Goal: Complete application form

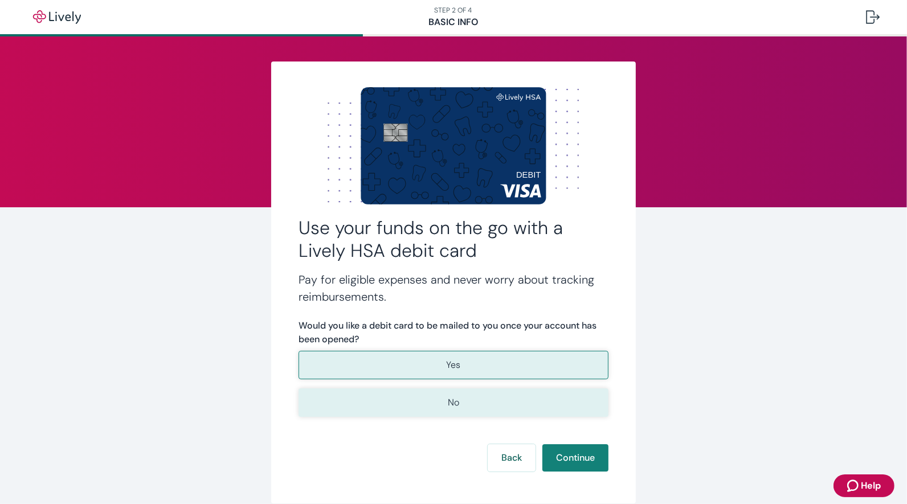
click at [429, 400] on button "No" at bounding box center [454, 403] width 310 height 29
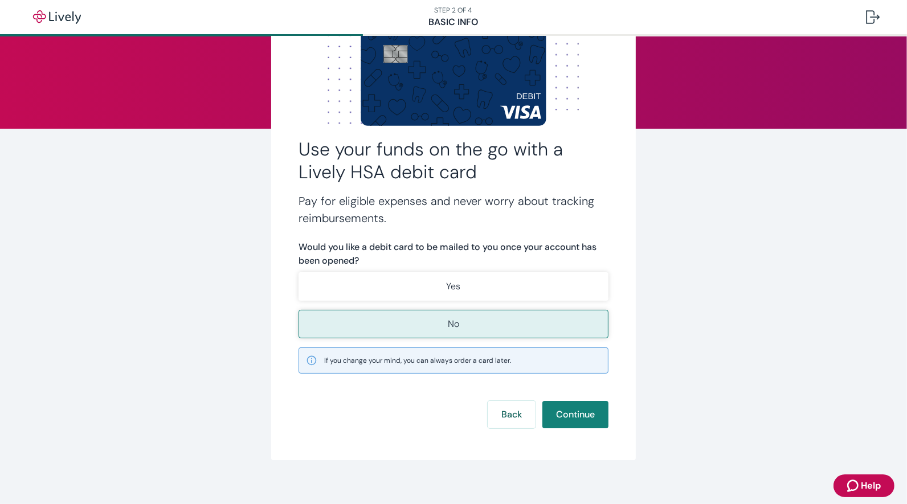
scroll to position [87, 0]
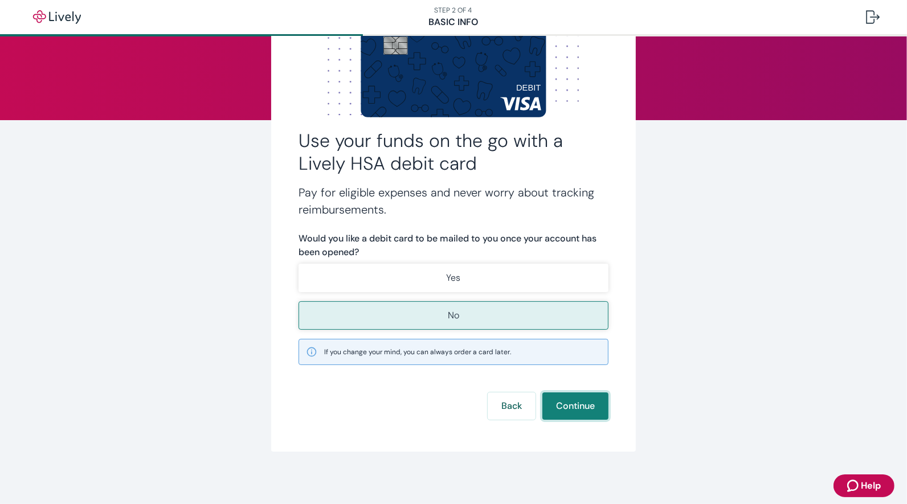
click at [565, 411] on button "Continue" at bounding box center [576, 406] width 66 height 27
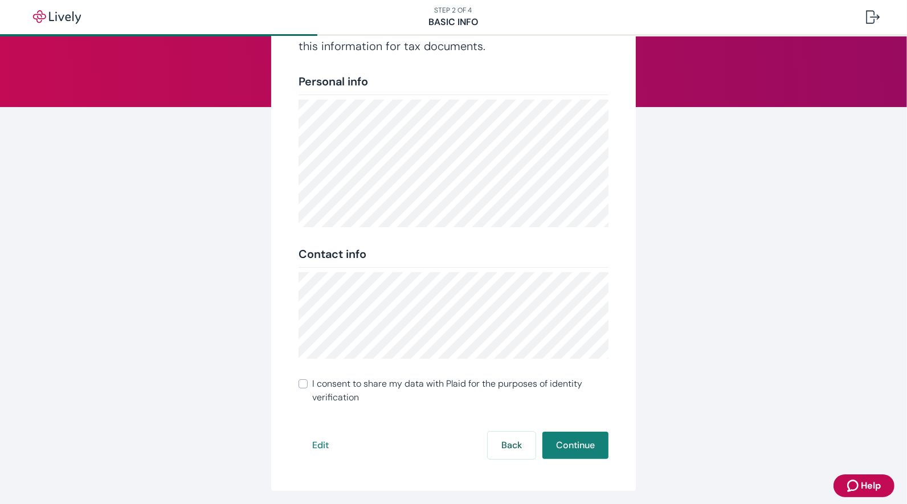
scroll to position [109, 0]
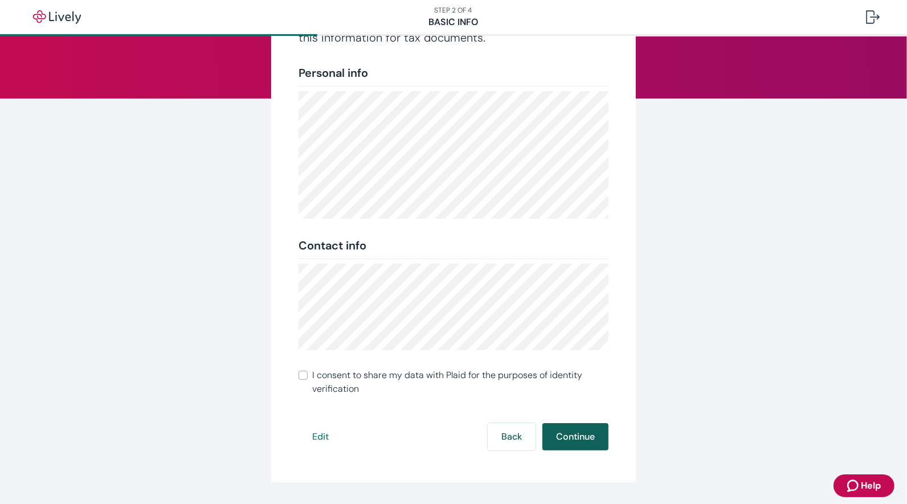
click at [580, 438] on button "Continue" at bounding box center [576, 437] width 66 height 27
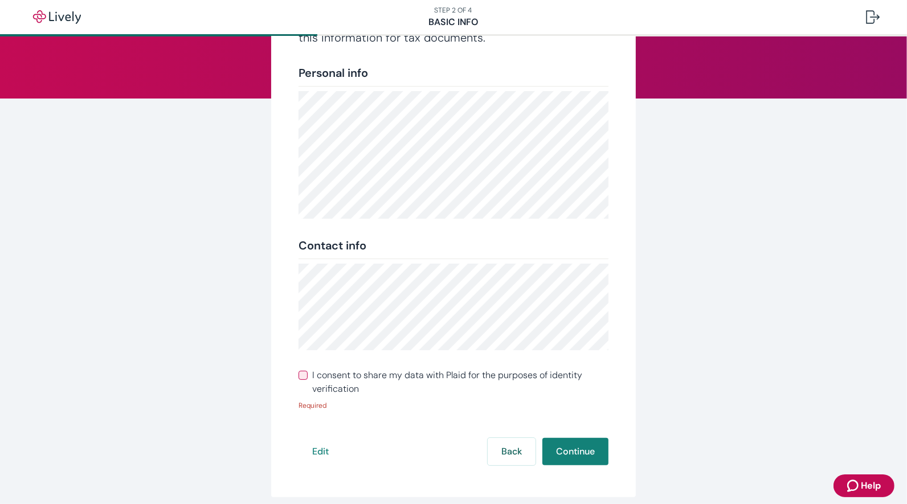
click at [306, 377] on input "I consent to share my data with Plaid for the purposes of identity verification" at bounding box center [303, 375] width 9 height 9
checkbox input "true"
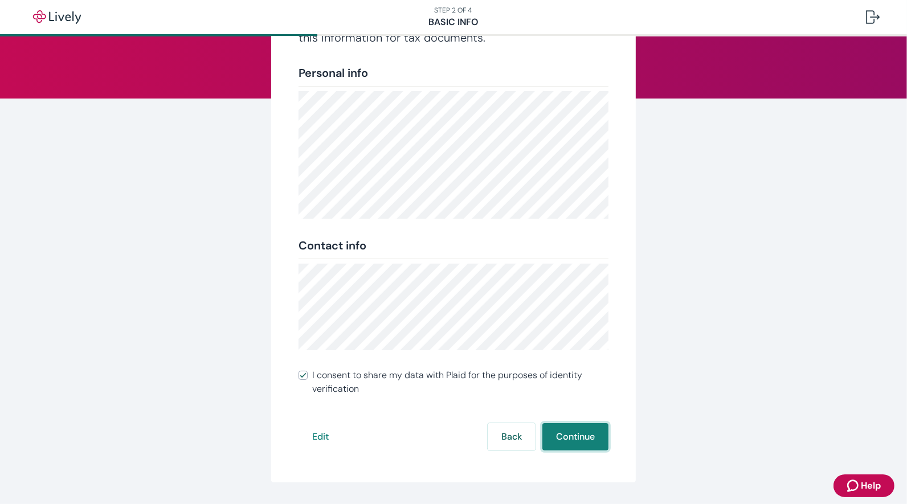
click at [568, 437] on button "Continue" at bounding box center [576, 437] width 66 height 27
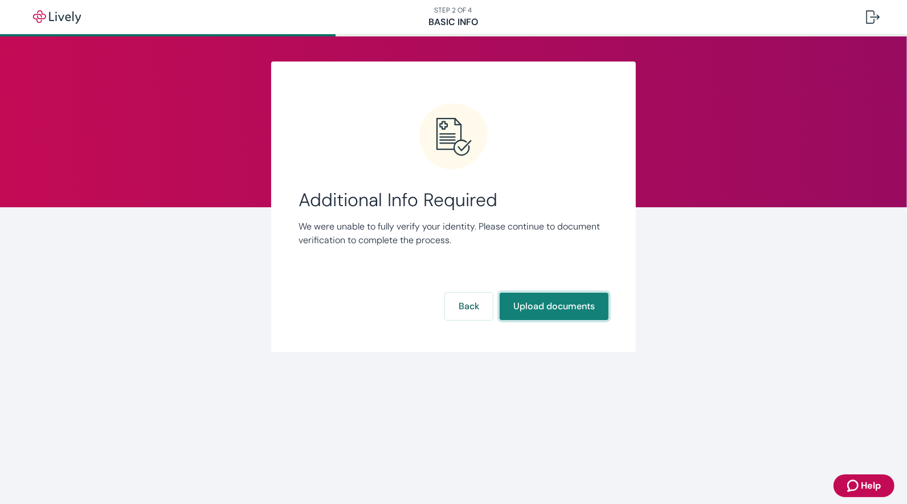
click at [537, 306] on button "Upload documents" at bounding box center [554, 306] width 109 height 27
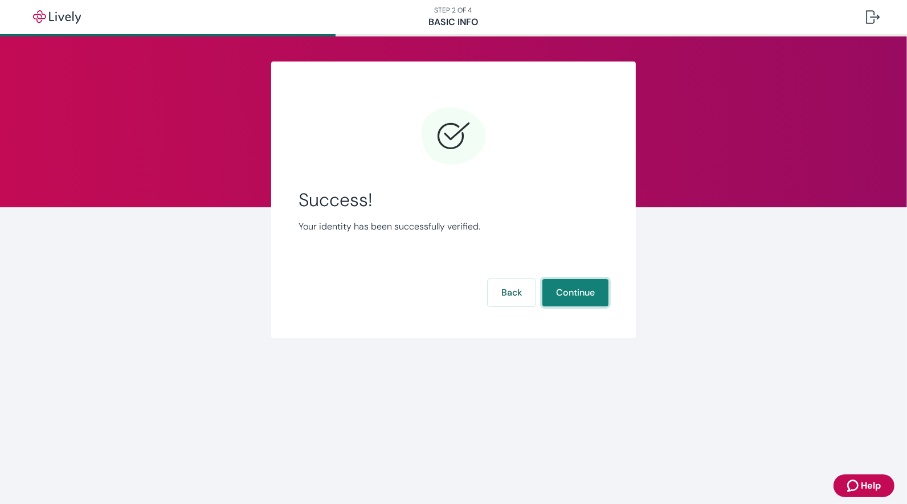
click at [567, 294] on button "Continue" at bounding box center [576, 292] width 66 height 27
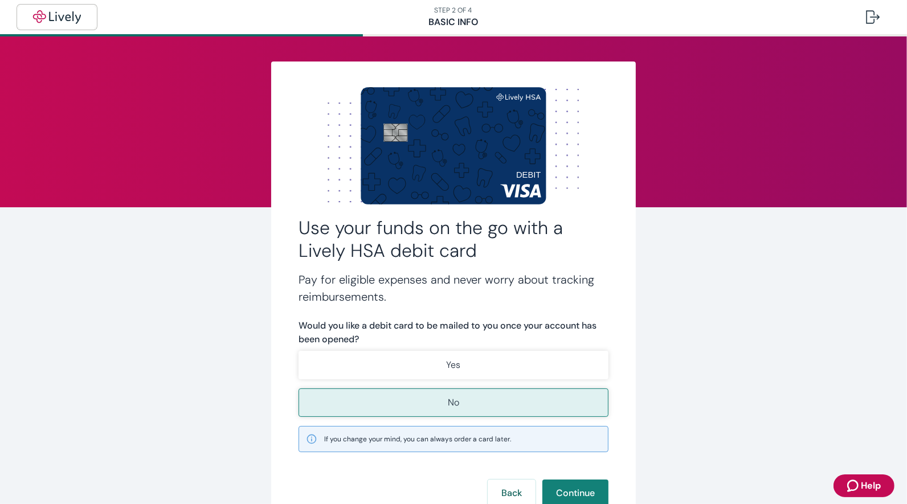
click at [48, 14] on img "button" at bounding box center [57, 17] width 64 height 14
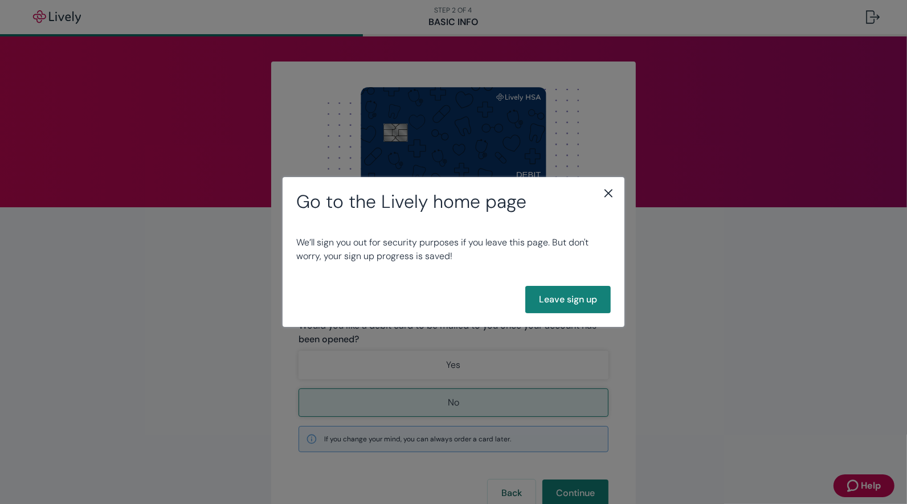
click at [606, 195] on icon "close" at bounding box center [609, 193] width 14 height 14
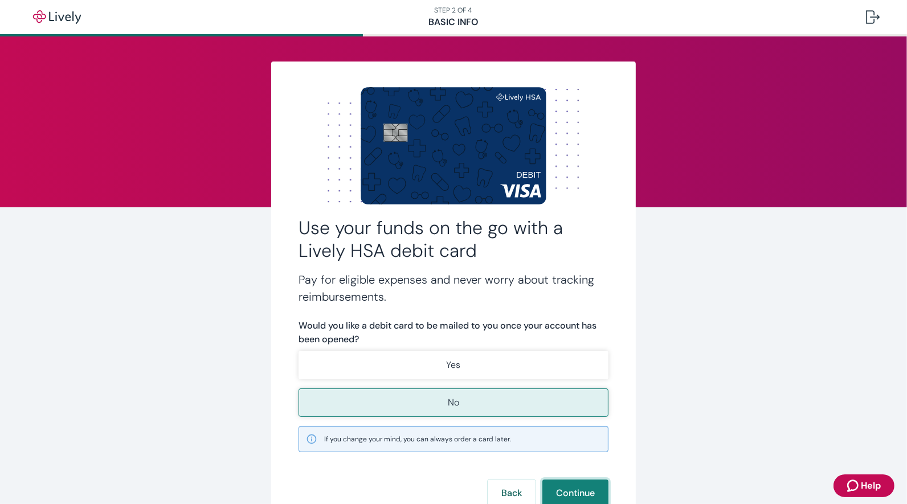
click at [558, 486] on button "Continue" at bounding box center [576, 493] width 66 height 27
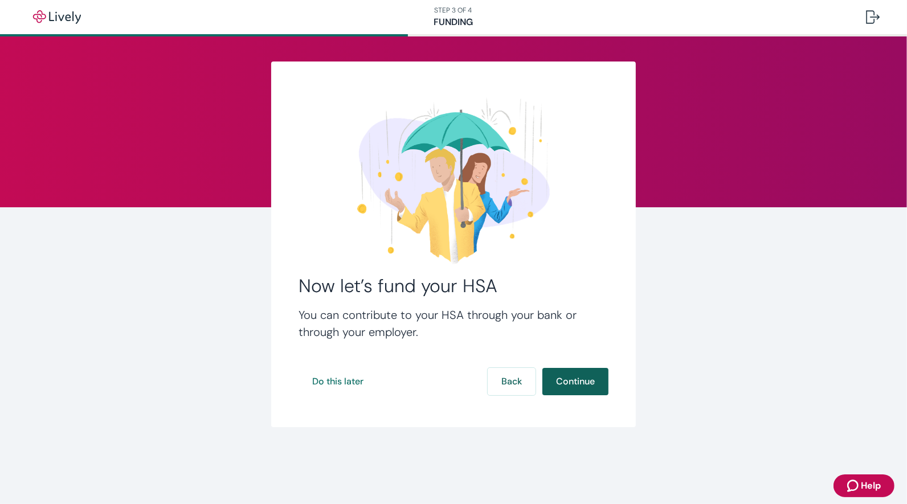
click at [568, 369] on button "Continue" at bounding box center [576, 381] width 66 height 27
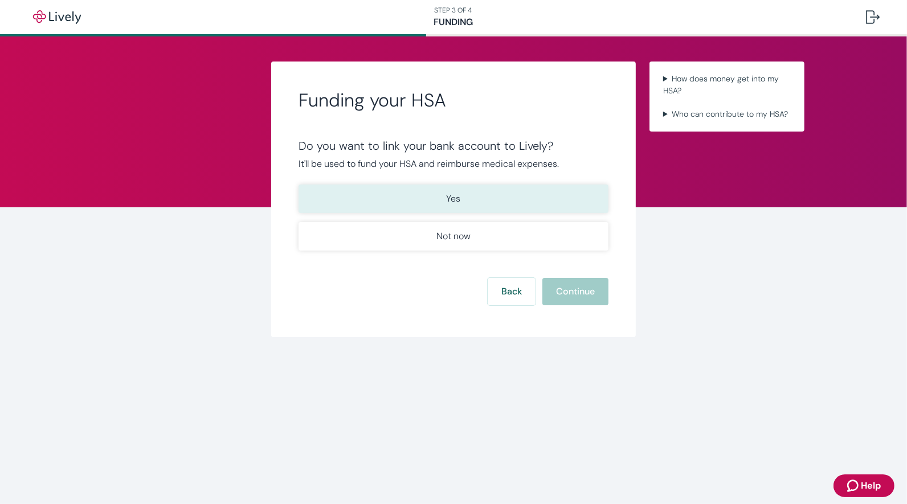
click at [441, 186] on button "Yes" at bounding box center [454, 199] width 310 height 29
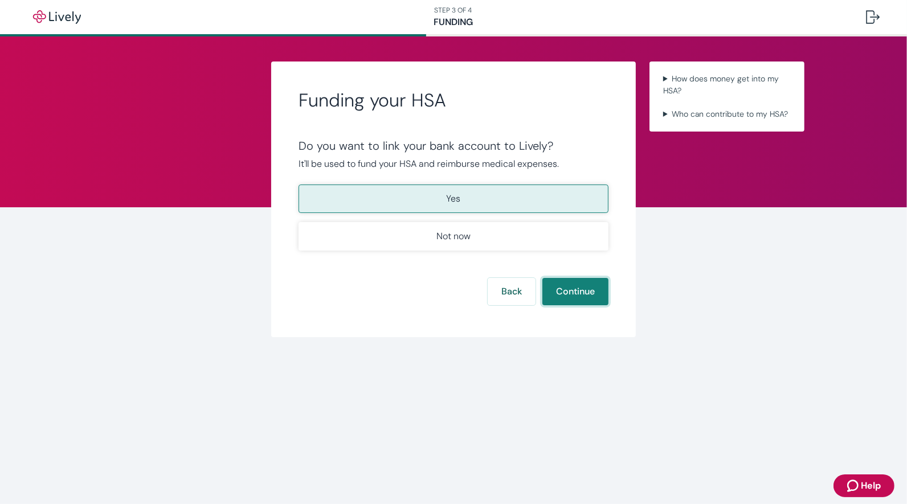
click at [568, 295] on button "Continue" at bounding box center [576, 291] width 66 height 27
